Goal: Communication & Community: Connect with others

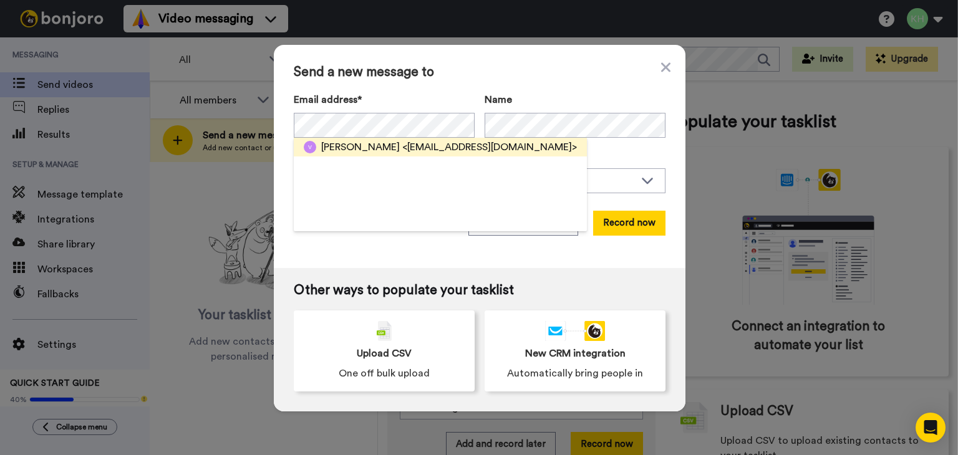
click at [402, 148] on span "<vladtsyrlin@gmail.com>" at bounding box center [489, 147] width 175 height 15
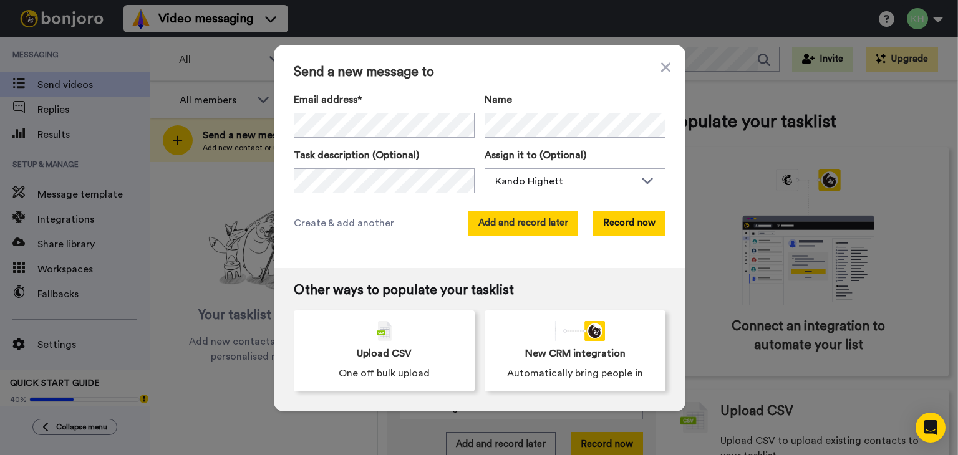
click at [496, 225] on button "Add and record later" at bounding box center [523, 223] width 110 height 25
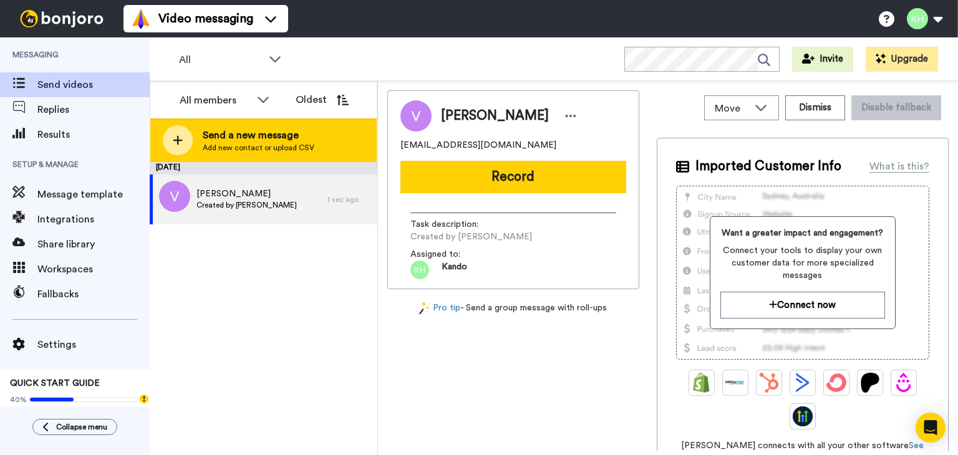
click at [277, 142] on span "Send a new message" at bounding box center [259, 135] width 112 height 15
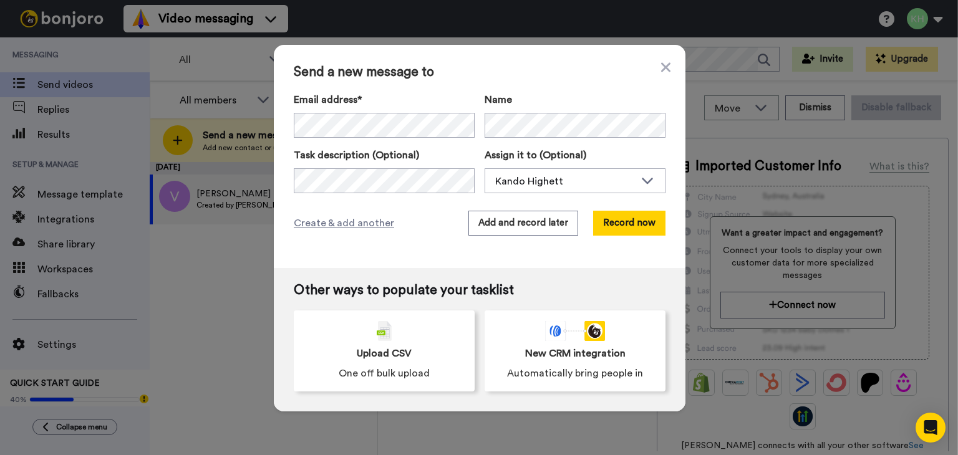
click at [365, 108] on div "Email address*" at bounding box center [384, 115] width 181 height 46
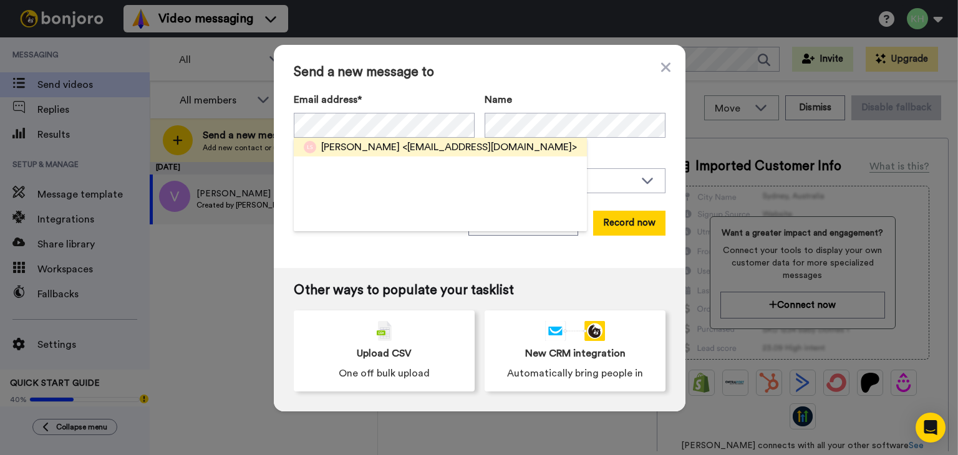
click at [456, 143] on span "<nataliealicesutton@gmail.com>" at bounding box center [489, 147] width 175 height 15
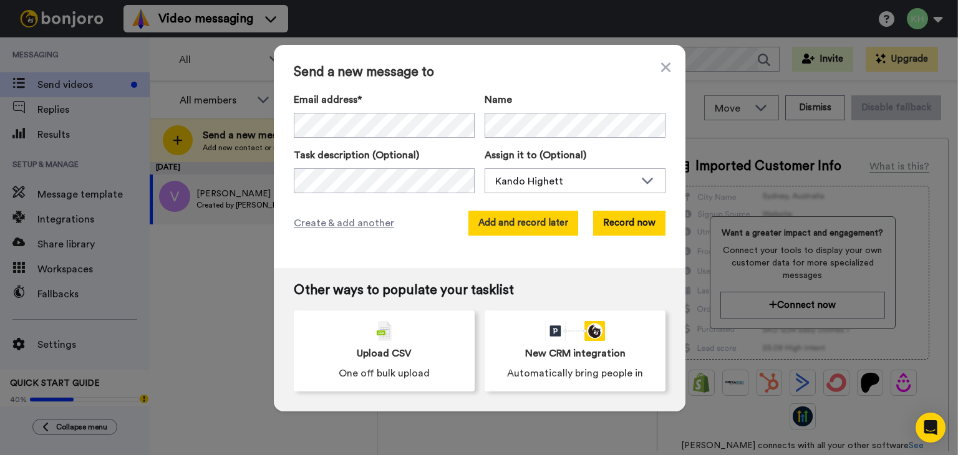
click at [504, 215] on button "Add and record later" at bounding box center [523, 223] width 110 height 25
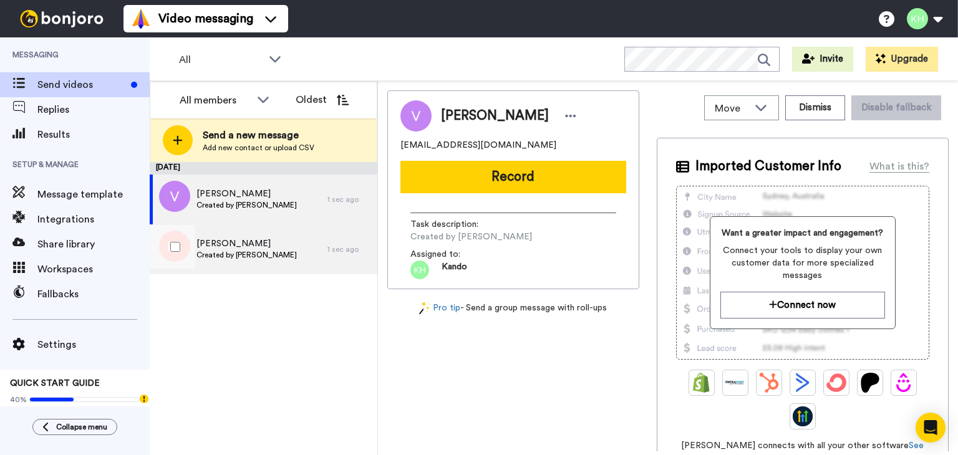
click at [251, 243] on span "Sebastian Spicer" at bounding box center [246, 244] width 100 height 12
click at [266, 190] on span "Jonathan Tsyrlin" at bounding box center [246, 194] width 100 height 12
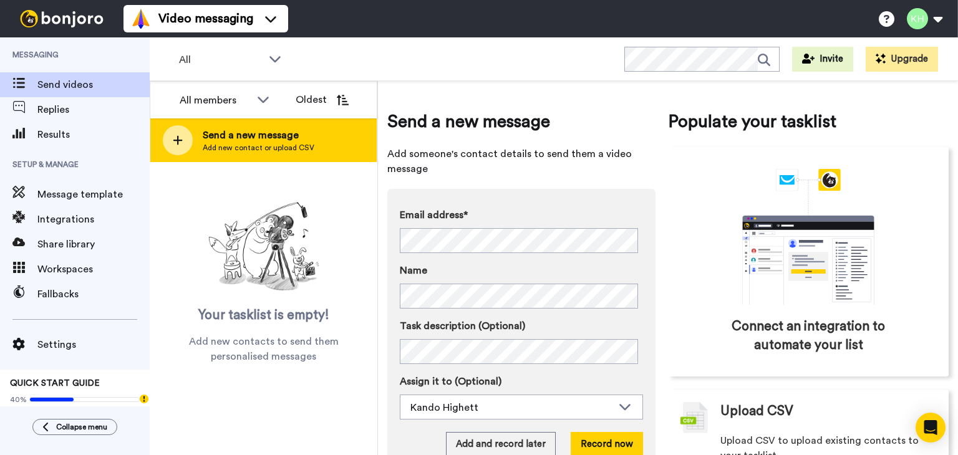
click at [207, 132] on span "Send a new message" at bounding box center [259, 135] width 112 height 15
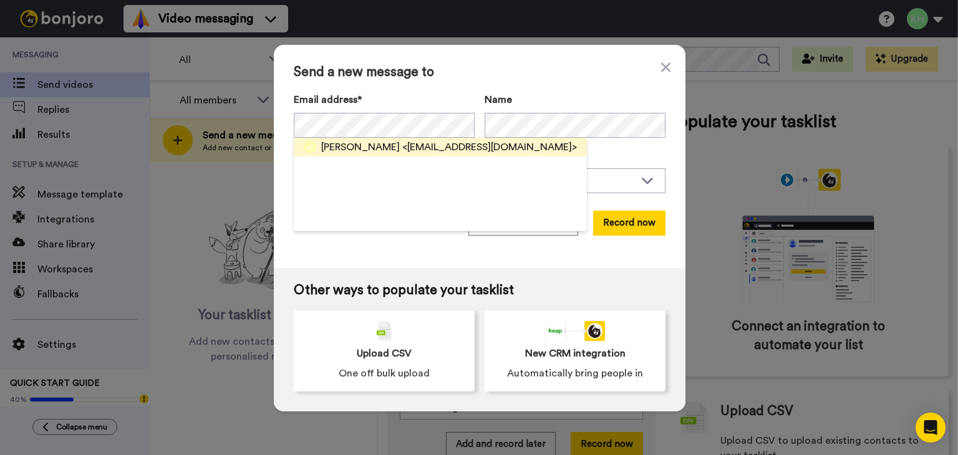
click at [377, 150] on span "[PERSON_NAME]" at bounding box center [360, 147] width 79 height 15
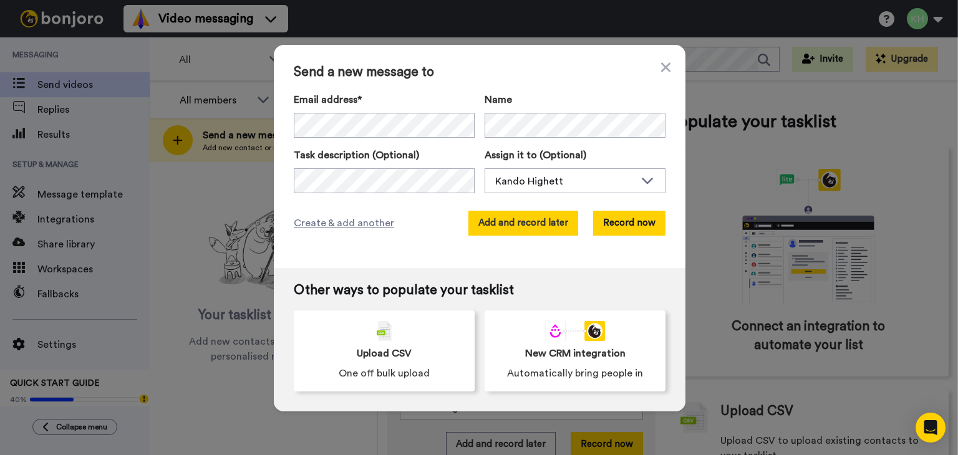
click at [506, 221] on button "Add and record later" at bounding box center [523, 223] width 110 height 25
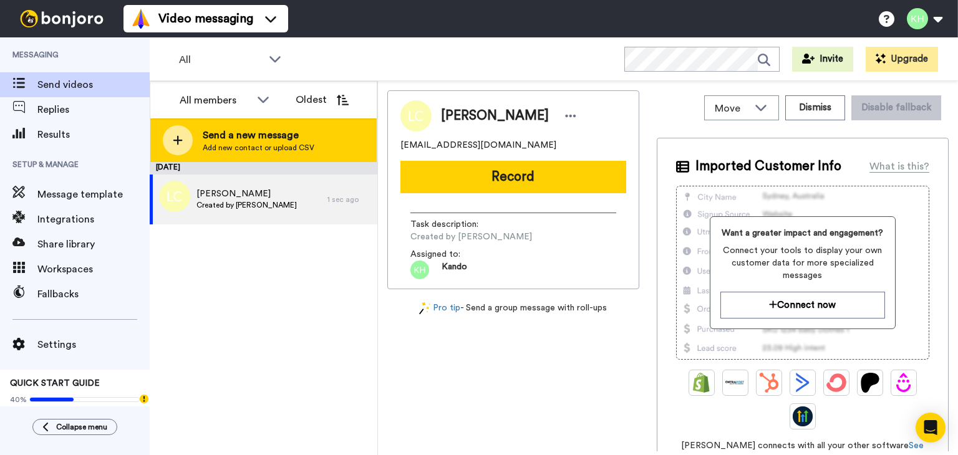
click at [185, 138] on div at bounding box center [178, 140] width 30 height 30
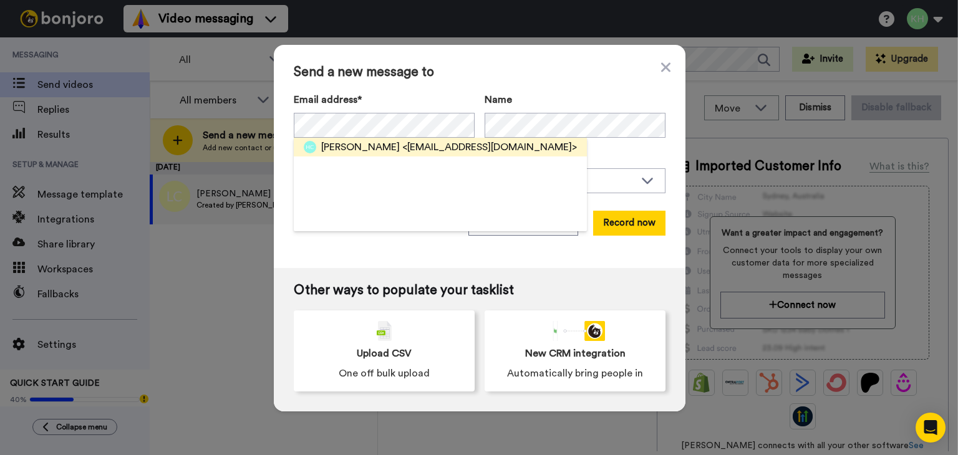
click at [363, 141] on span "[PERSON_NAME]" at bounding box center [360, 147] width 79 height 15
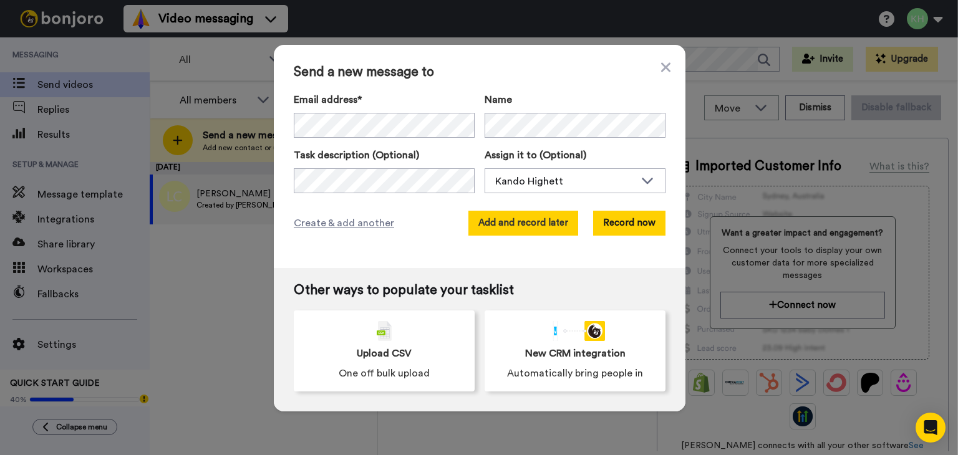
click at [489, 223] on button "Add and record later" at bounding box center [523, 223] width 110 height 25
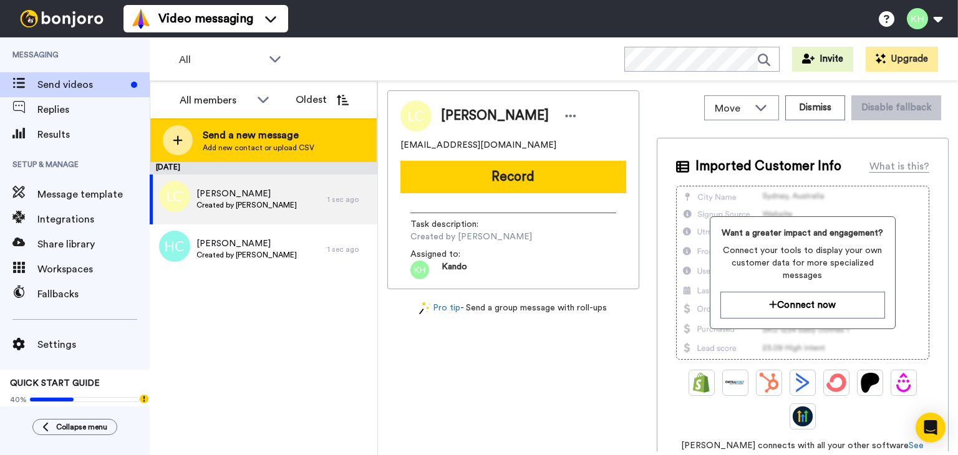
click at [257, 145] on span "Add new contact or upload CSV" at bounding box center [259, 148] width 112 height 10
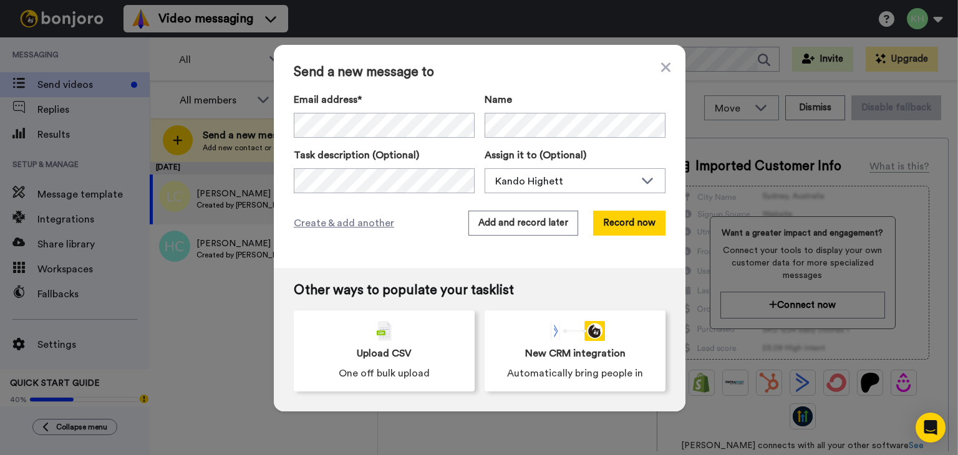
click at [332, 138] on div "Email address* Name Task description (Optional) Assign it to (Optional) Kando H…" at bounding box center [480, 142] width 372 height 101
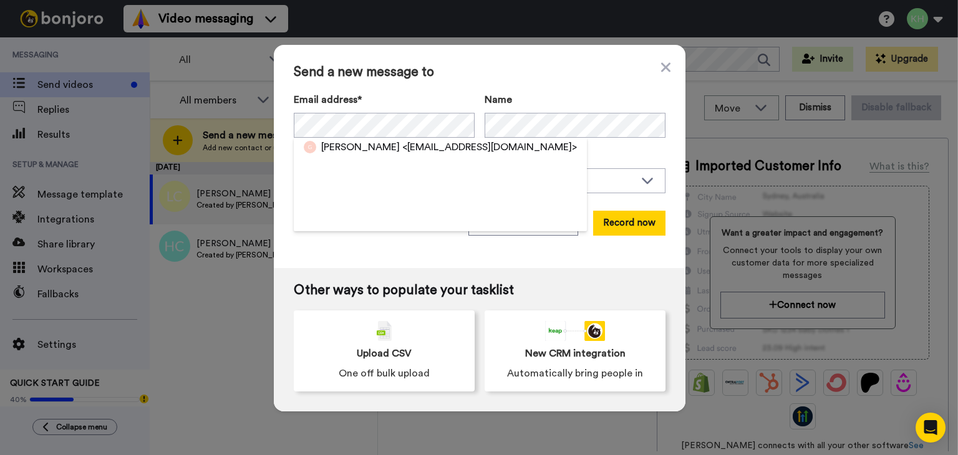
click at [366, 152] on span "[PERSON_NAME]" at bounding box center [360, 147] width 79 height 15
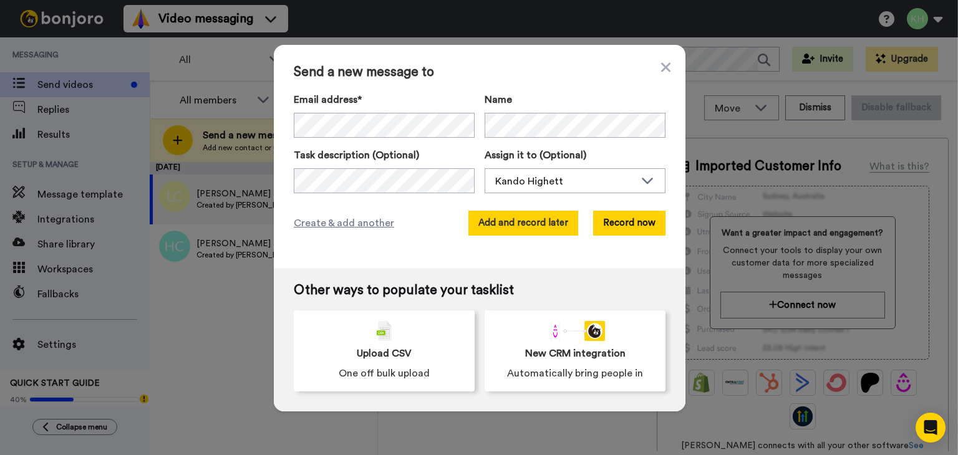
click at [527, 221] on button "Add and record later" at bounding box center [523, 223] width 110 height 25
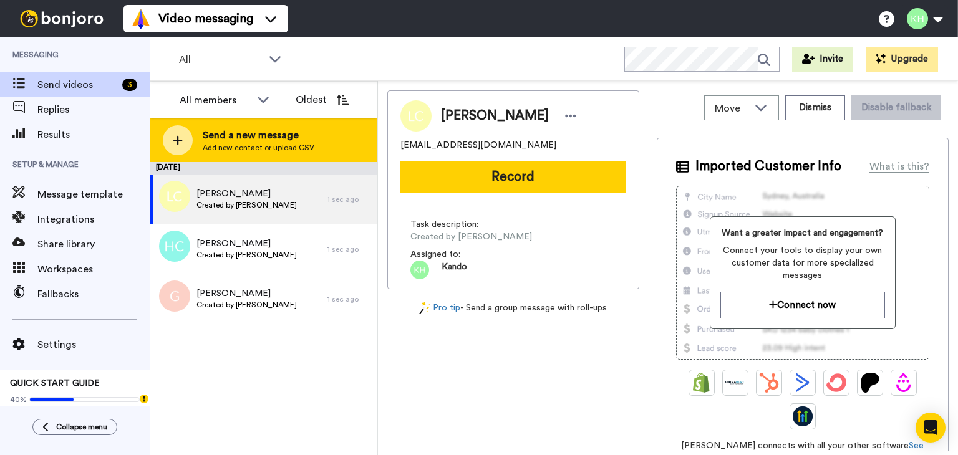
click at [220, 152] on span "Add new contact or upload CSV" at bounding box center [259, 148] width 112 height 10
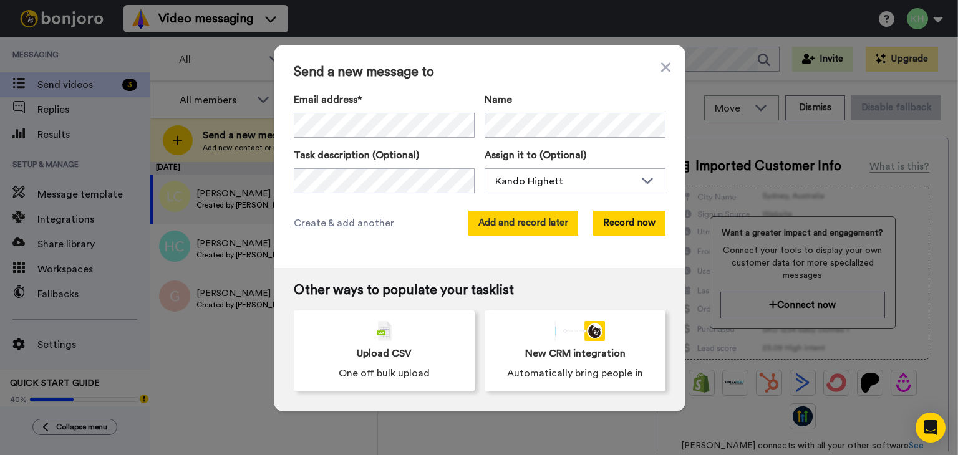
click at [521, 221] on button "Add and record later" at bounding box center [523, 223] width 110 height 25
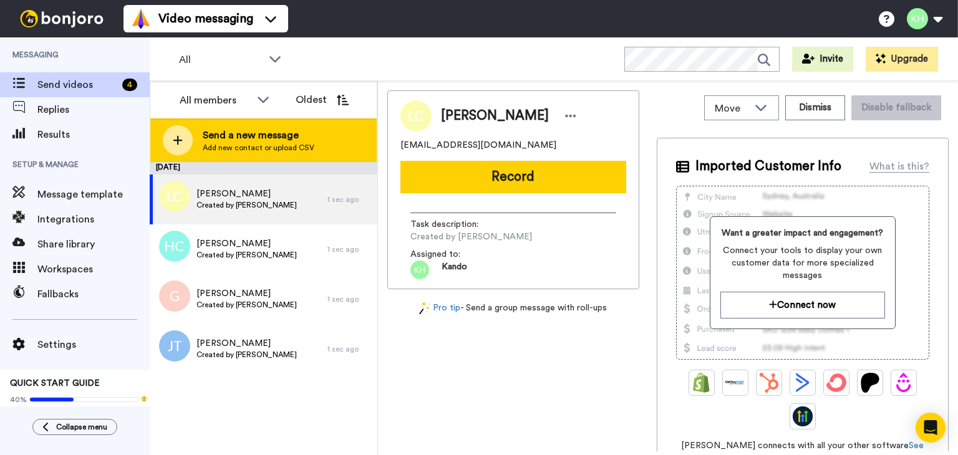
click at [225, 152] on div "Send a new message Add new contact or upload CSV" at bounding box center [263, 140] width 226 height 44
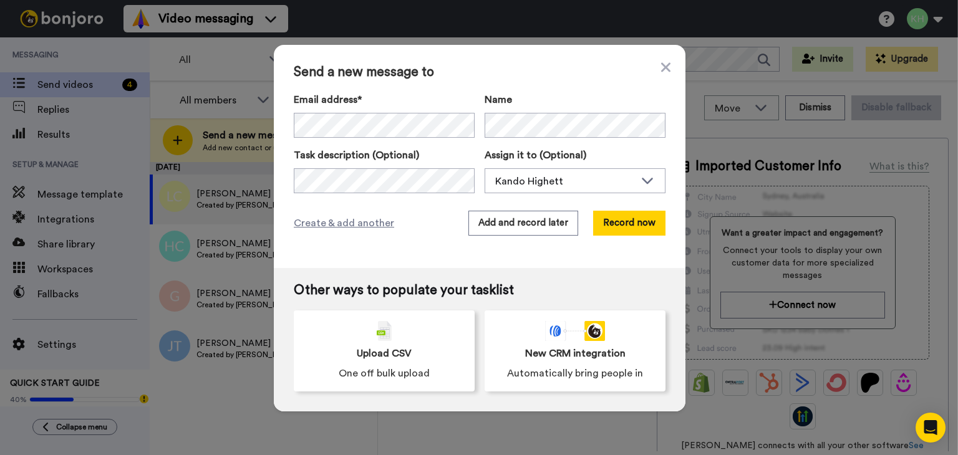
click at [378, 105] on label "Email address*" at bounding box center [384, 99] width 181 height 15
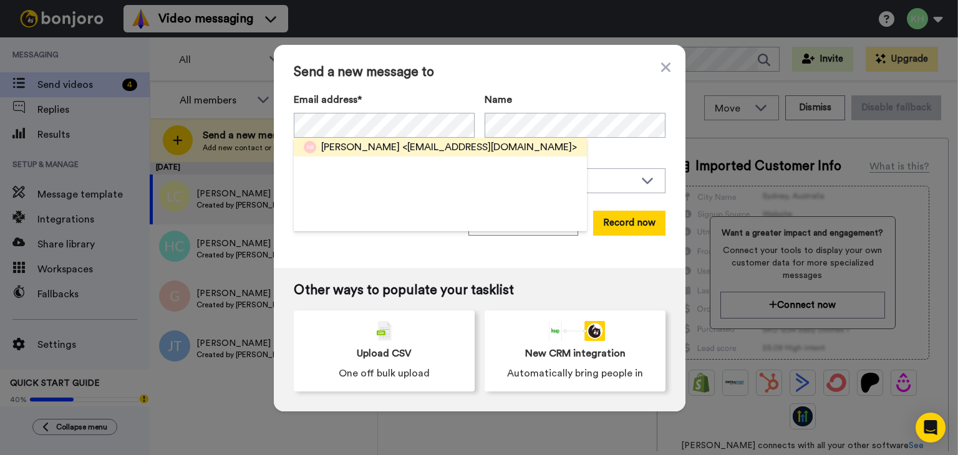
click at [418, 155] on div "[PERSON_NAME] <[EMAIL_ADDRESS][DOMAIN_NAME]>" at bounding box center [440, 147] width 293 height 19
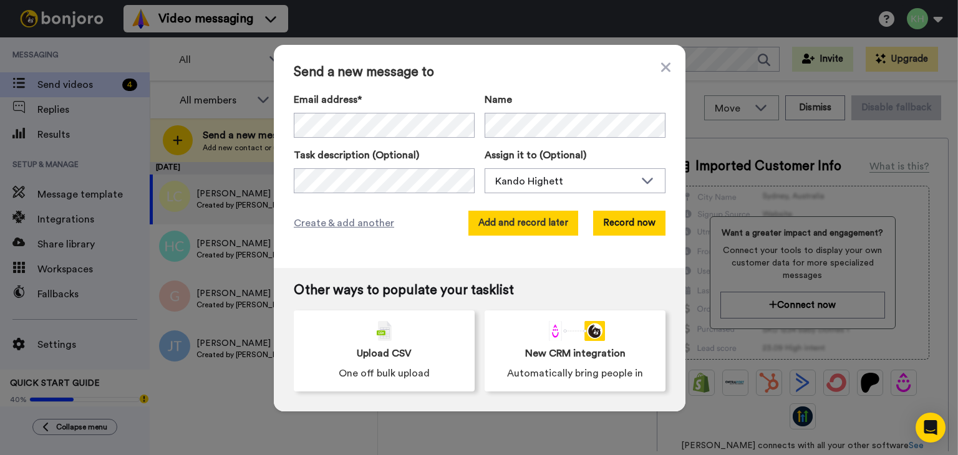
click at [543, 229] on button "Add and record later" at bounding box center [523, 223] width 110 height 25
